Goal: Task Accomplishment & Management: Use online tool/utility

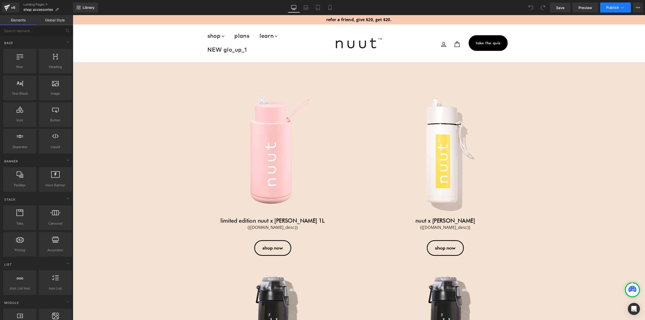
click at [620, 11] on button "Publish" at bounding box center [615, 8] width 31 height 10
drag, startPoint x: 361, startPoint y: 60, endPoint x: 291, endPoint y: 47, distance: 71.7
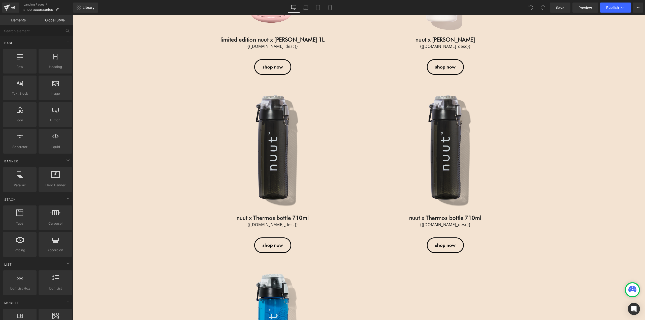
scroll to position [129, 0]
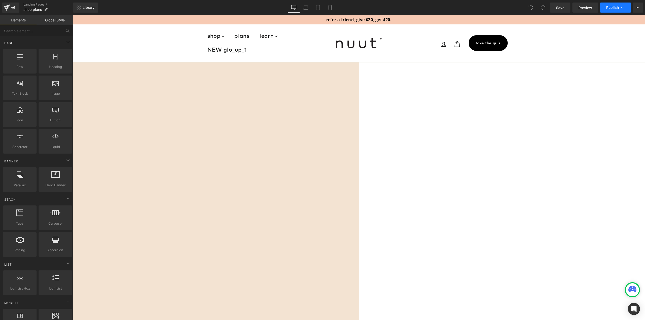
click at [603, 8] on button "Publish" at bounding box center [615, 8] width 31 height 10
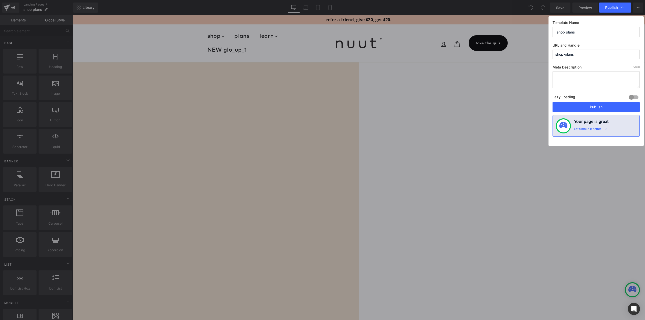
drag, startPoint x: 409, startPoint y: 134, endPoint x: 331, endPoint y: 119, distance: 79.5
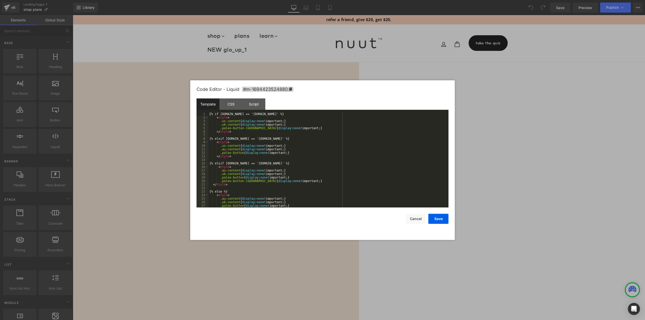
click at [240, 0] on div "You are previewing how the will restyle your page. You can not edit Elements in…" at bounding box center [322, 0] width 645 height 0
drag, startPoint x: 410, startPoint y: 220, endPoint x: 326, endPoint y: 198, distance: 87.3
click at [410, 220] on button "Cancel" at bounding box center [416, 219] width 20 height 10
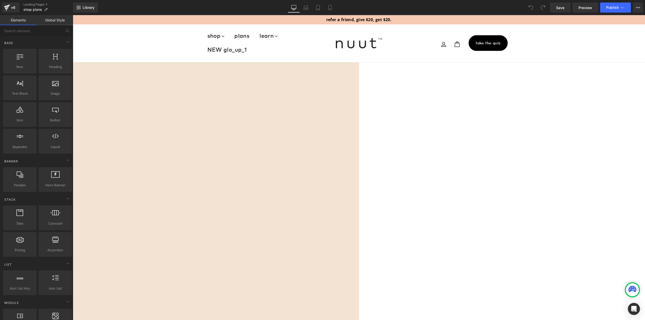
click at [73, 15] on span "Product List" at bounding box center [73, 15] width 0 height 0
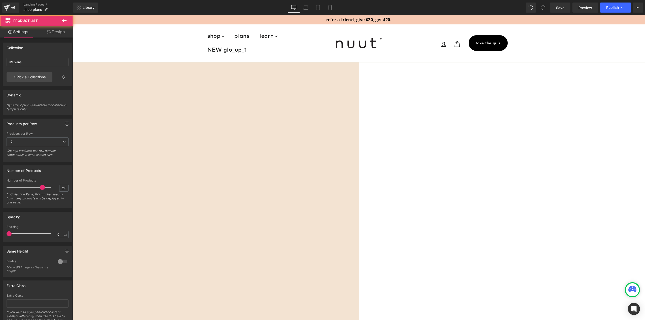
click at [73, 15] on span "Row" at bounding box center [73, 15] width 0 height 0
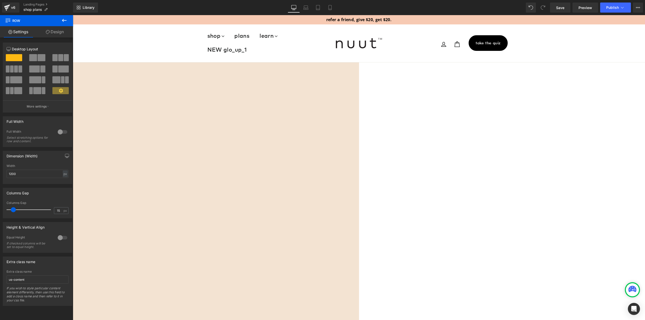
click at [73, 15] on span "Row" at bounding box center [73, 15] width 0 height 0
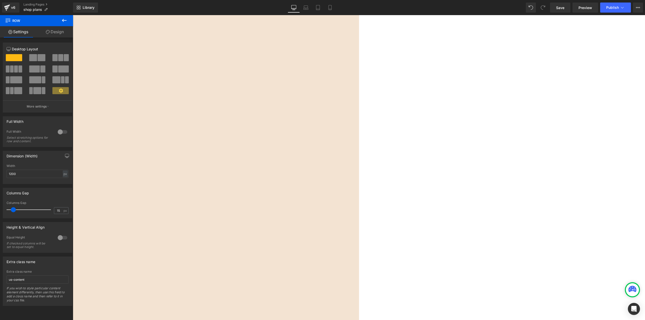
scroll to position [731, 0]
click at [73, 15] on span "Row" at bounding box center [73, 15] width 0 height 0
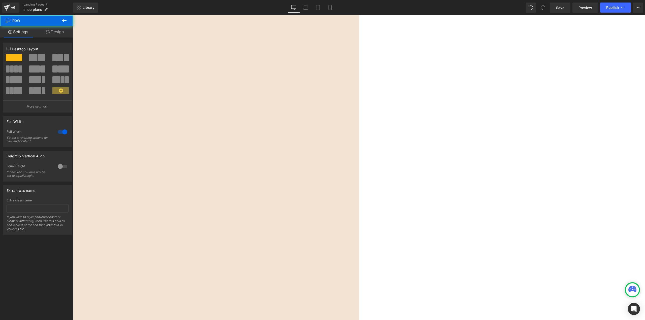
scroll to position [0, 0]
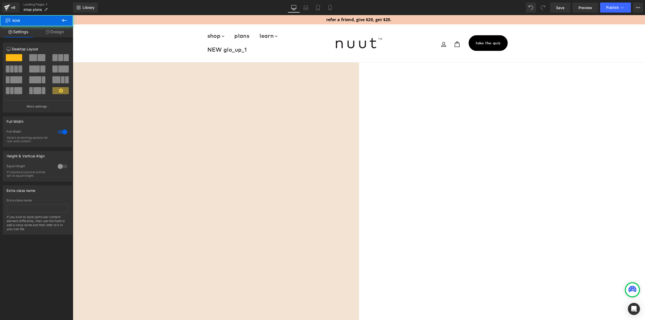
drag, startPoint x: 154, startPoint y: 160, endPoint x: 245, endPoint y: 53, distance: 140.3
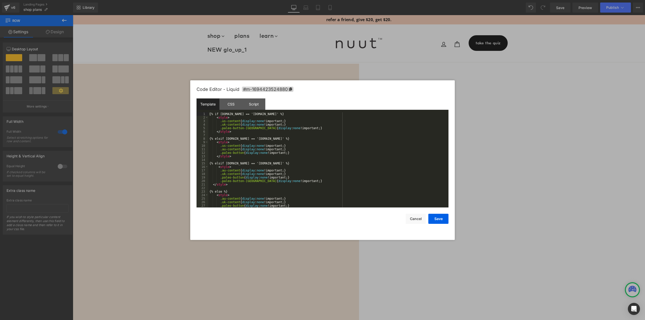
click at [237, 0] on div "Row You are previewing how the will restyle your page. You can not edit Element…" at bounding box center [322, 0] width 645 height 0
click at [414, 216] on button "Cancel" at bounding box center [416, 219] width 20 height 10
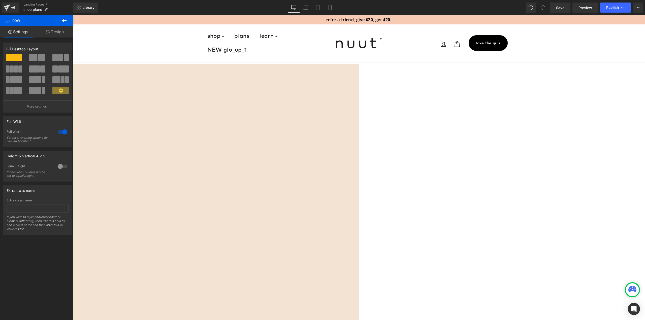
click at [73, 15] on span "Row" at bounding box center [73, 15] width 0 height 0
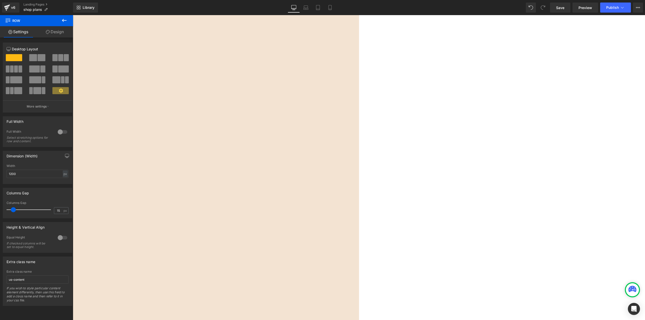
scroll to position [781, 0]
click at [73, 15] on span "Row" at bounding box center [73, 15] width 0 height 0
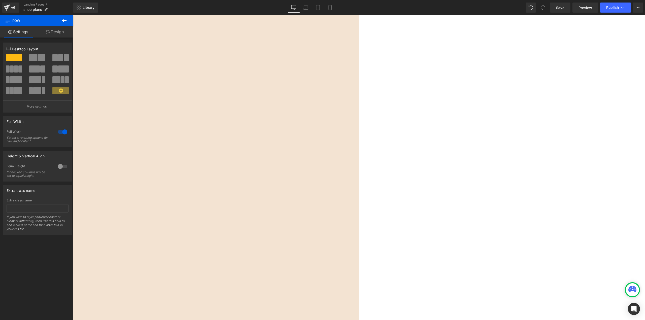
scroll to position [0, 0]
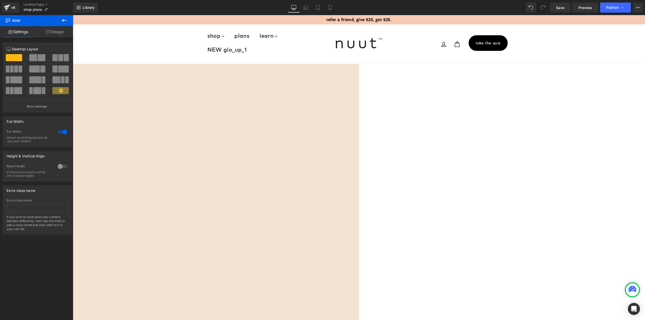
drag, startPoint x: 179, startPoint y: 146, endPoint x: 222, endPoint y: 47, distance: 107.4
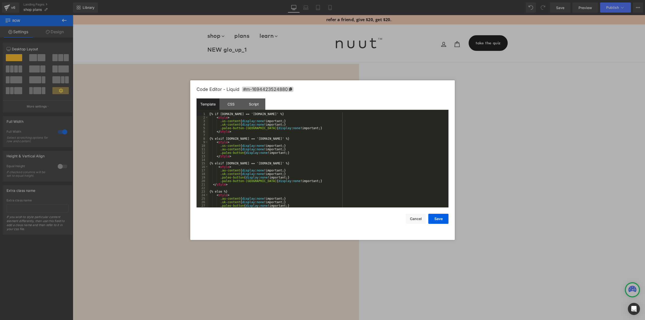
click at [247, 0] on div "Row You are previewing how the will restyle your page. You can not edit Element…" at bounding box center [322, 0] width 645 height 0
click at [164, 149] on div at bounding box center [322, 160] width 645 height 320
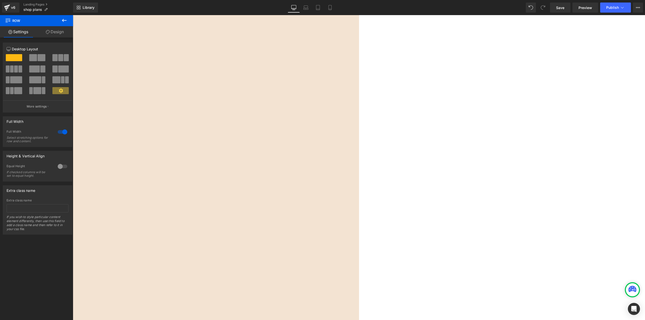
scroll to position [781, 0]
click at [73, 15] on span "Row" at bounding box center [73, 15] width 0 height 0
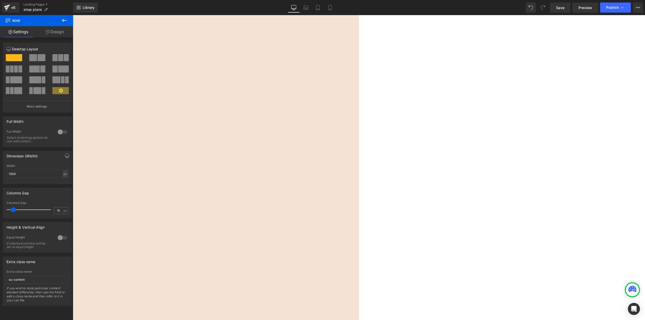
click at [73, 15] on span "Row" at bounding box center [73, 15] width 0 height 0
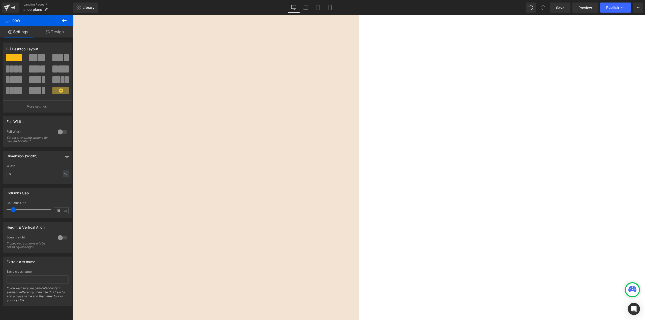
click at [73, 15] on span "Product List" at bounding box center [73, 15] width 0 height 0
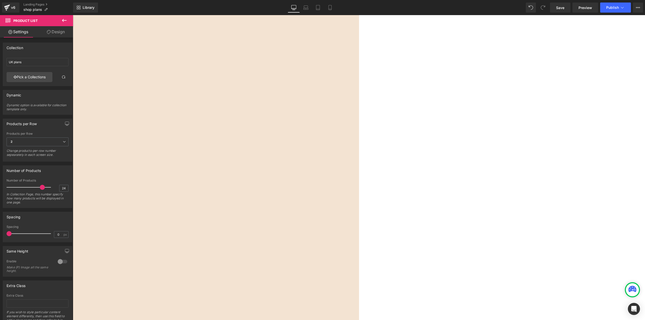
click at [73, 15] on span "Row" at bounding box center [73, 15] width 0 height 0
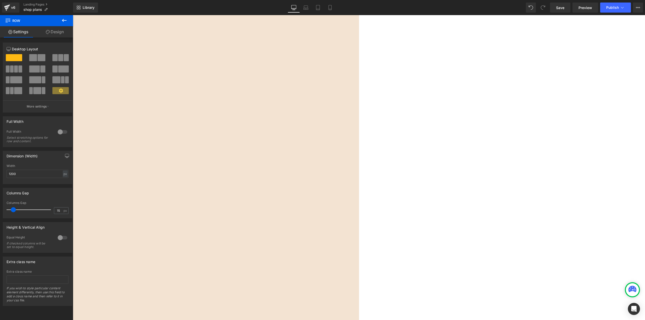
scroll to position [1487, 0]
click at [617, 6] on span "Publish" at bounding box center [612, 8] width 13 height 4
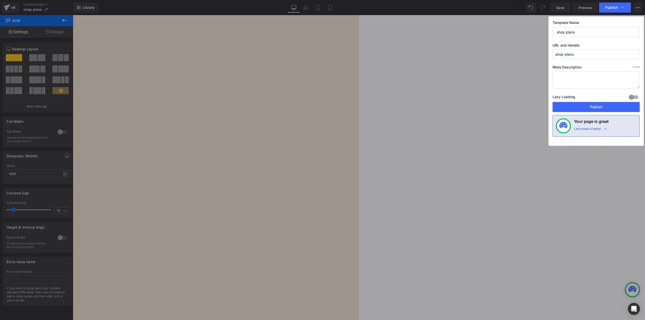
drag, startPoint x: 417, startPoint y: 78, endPoint x: 344, endPoint y: 64, distance: 74.0
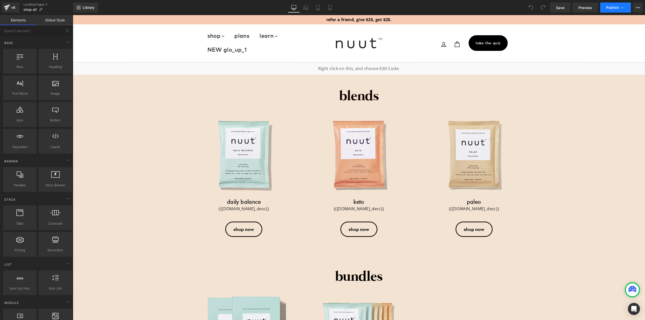
click at [612, 10] on button "Publish" at bounding box center [615, 8] width 31 height 10
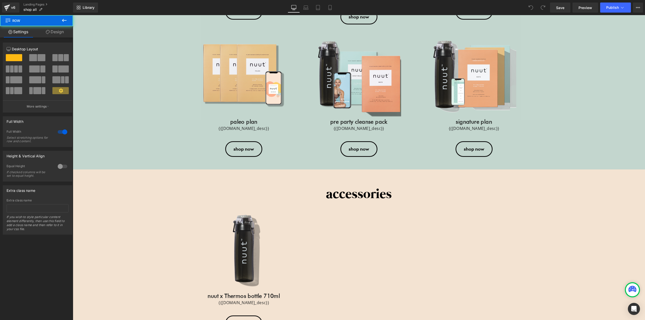
scroll to position [10, 0]
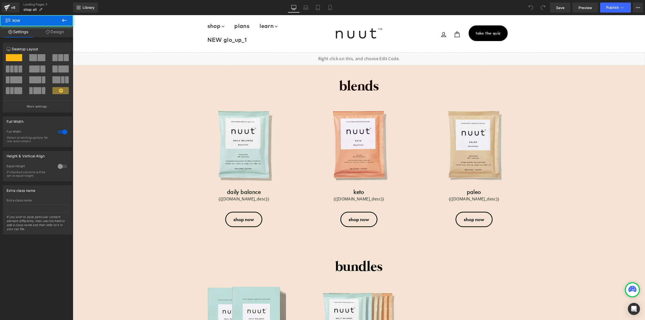
drag, startPoint x: 153, startPoint y: 186, endPoint x: 246, endPoint y: 25, distance: 186.4
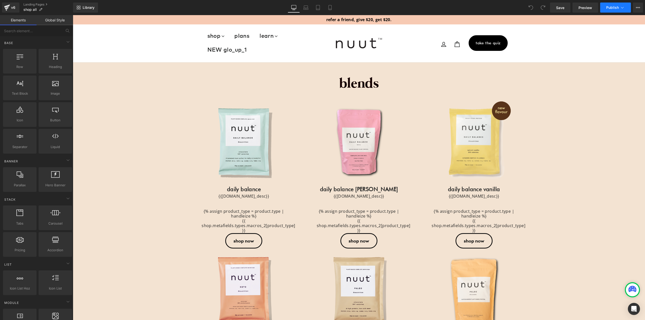
click at [620, 7] on icon at bounding box center [622, 7] width 5 height 5
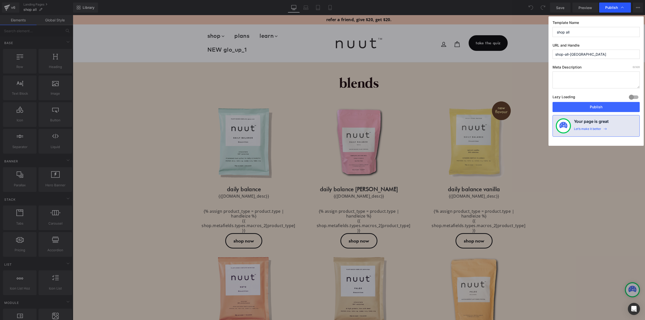
click at [615, 7] on span "Publish" at bounding box center [611, 7] width 13 height 5
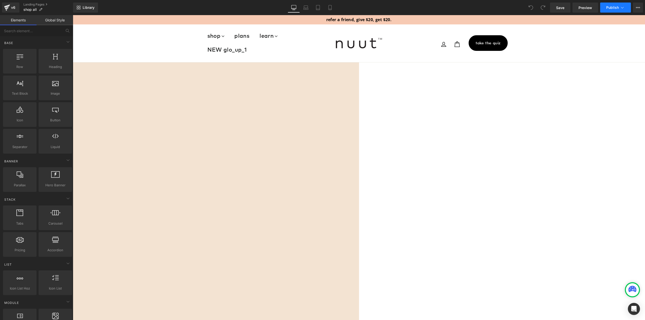
click at [617, 5] on button "Publish" at bounding box center [615, 8] width 31 height 10
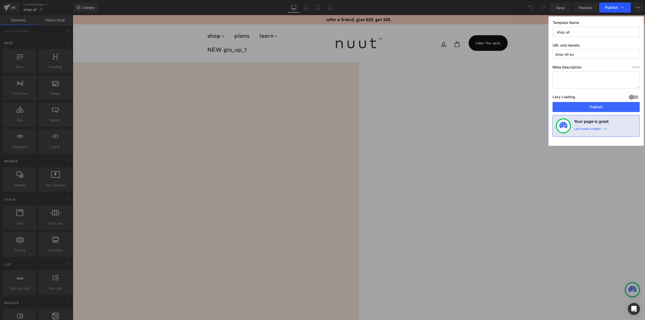
click at [612, 9] on span "Publish" at bounding box center [611, 7] width 13 height 5
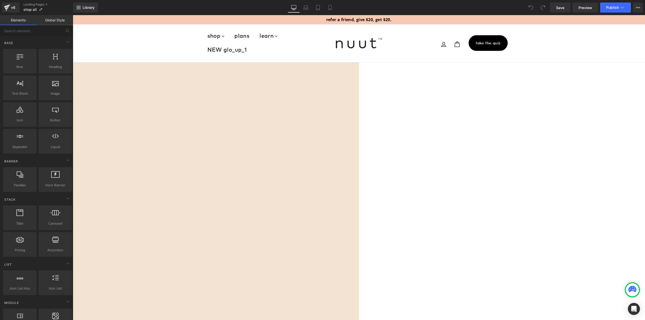
click at [73, 15] on span "Product List" at bounding box center [73, 15] width 0 height 0
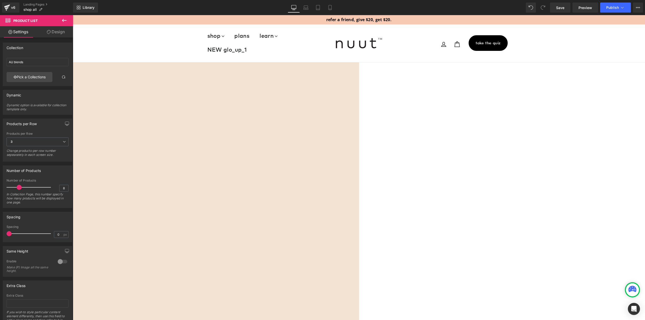
click at [73, 15] on span "Row" at bounding box center [73, 15] width 0 height 0
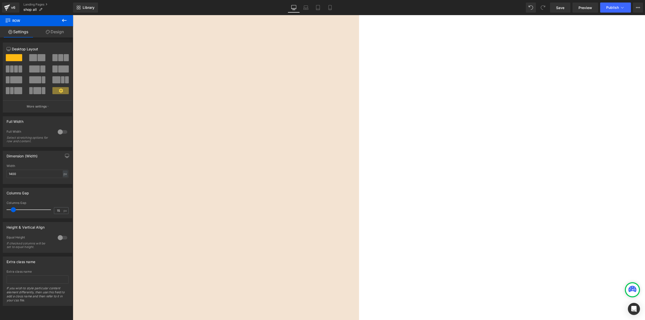
scroll to position [403, 0]
click at [619, 7] on span "Publish" at bounding box center [612, 8] width 13 height 4
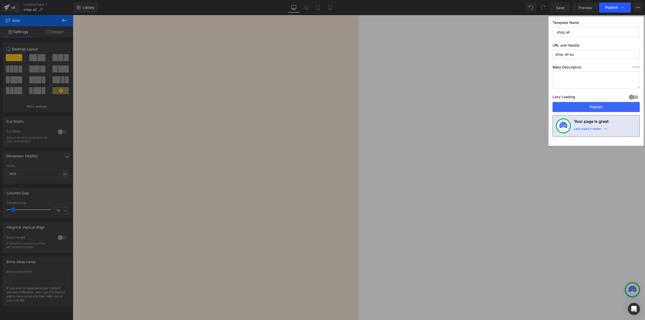
click at [615, 8] on span "Publish" at bounding box center [611, 7] width 13 height 5
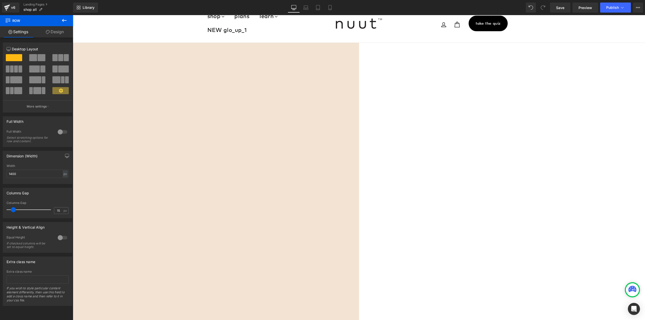
scroll to position [0, 0]
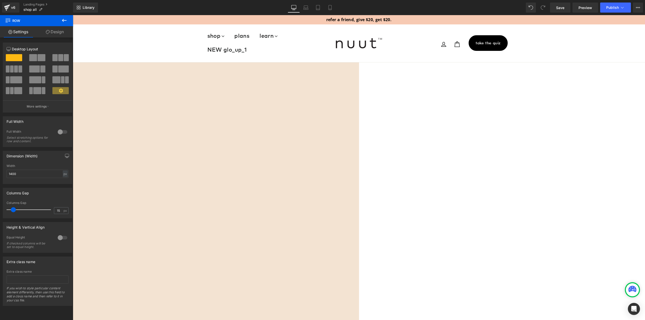
click at [73, 15] on span "Product List" at bounding box center [73, 15] width 0 height 0
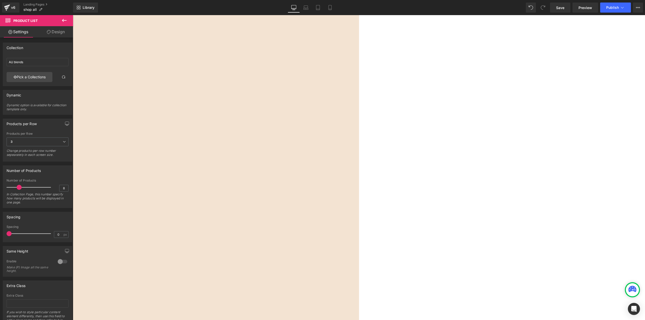
scroll to position [454, 0]
click at [73, 15] on span "Product List" at bounding box center [73, 15] width 0 height 0
